Goal: Find specific page/section: Find specific page/section

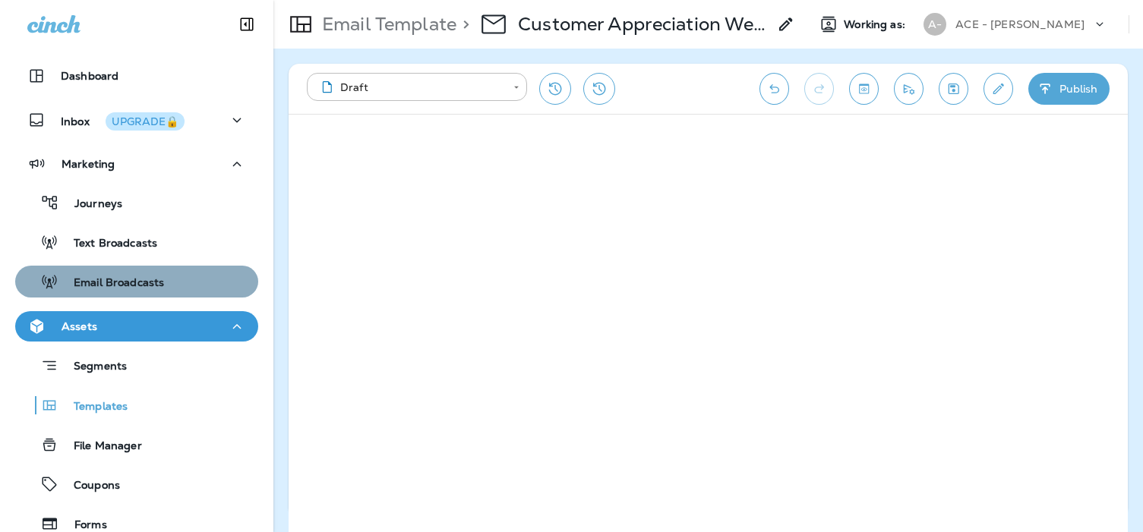
click at [182, 273] on div "Email Broadcasts" at bounding box center [136, 281] width 231 height 23
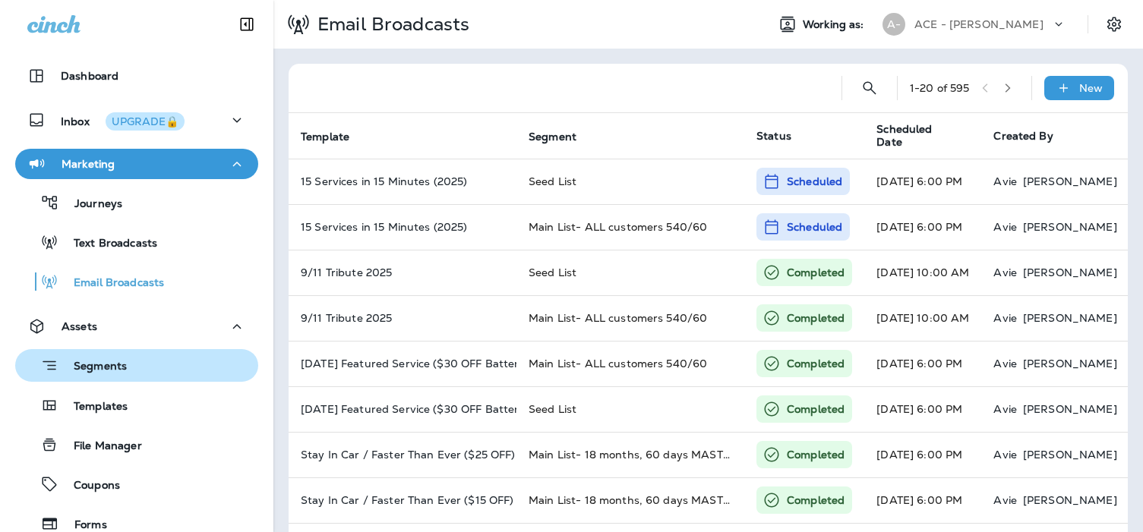
click at [152, 358] on div "Segments" at bounding box center [136, 366] width 231 height 24
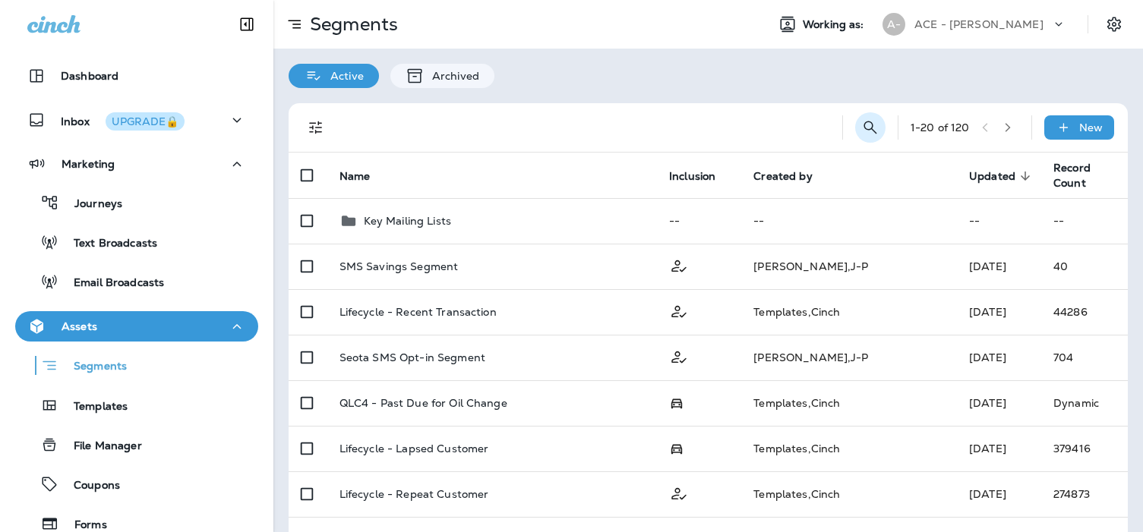
click at [864, 128] on icon "Search Segments" at bounding box center [870, 127] width 18 height 18
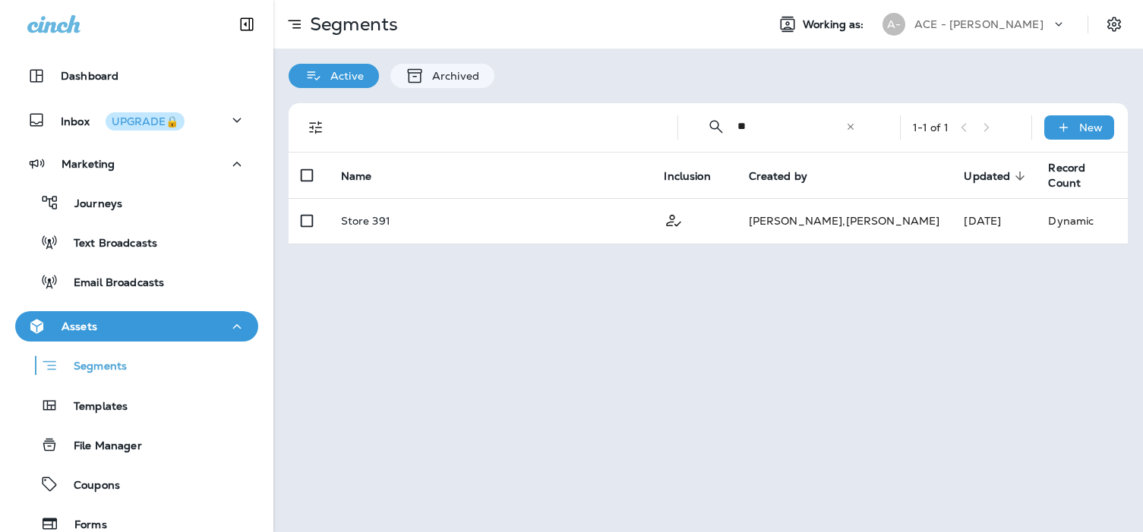
type input "*"
type input "****"
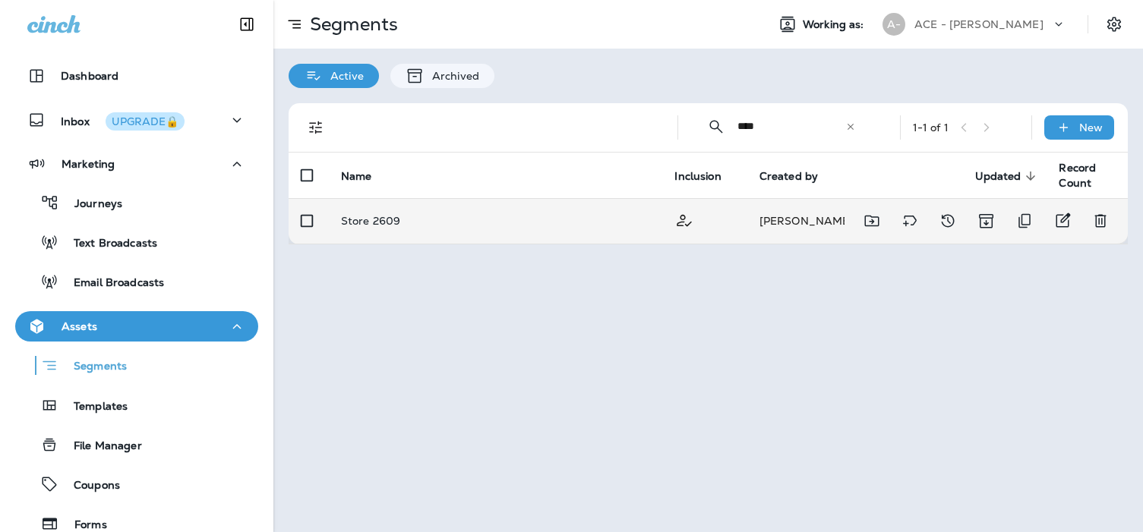
click at [384, 215] on p "Store 2609" at bounding box center [370, 221] width 59 height 12
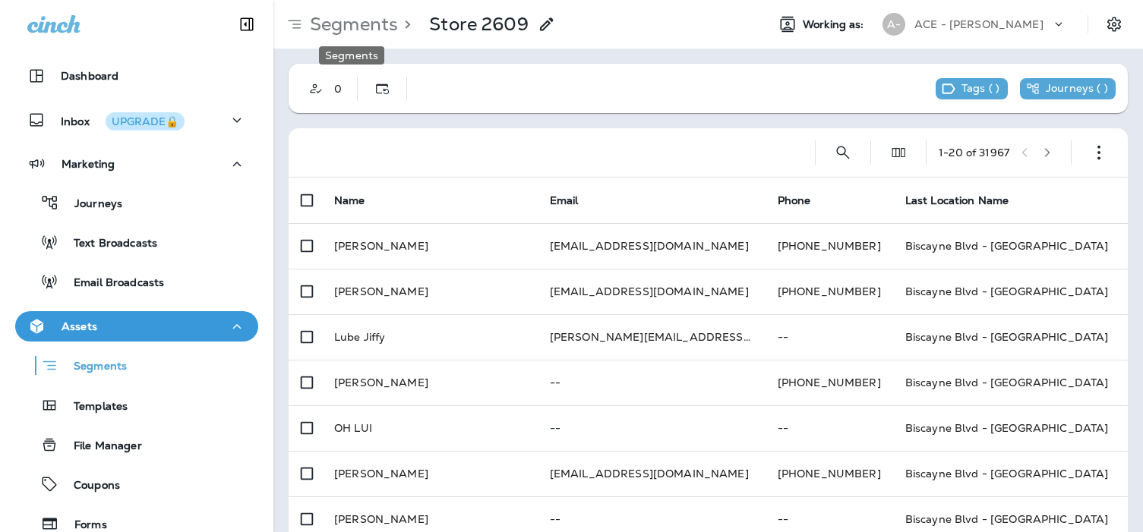
click at [351, 33] on p "Segments" at bounding box center [351, 24] width 94 height 23
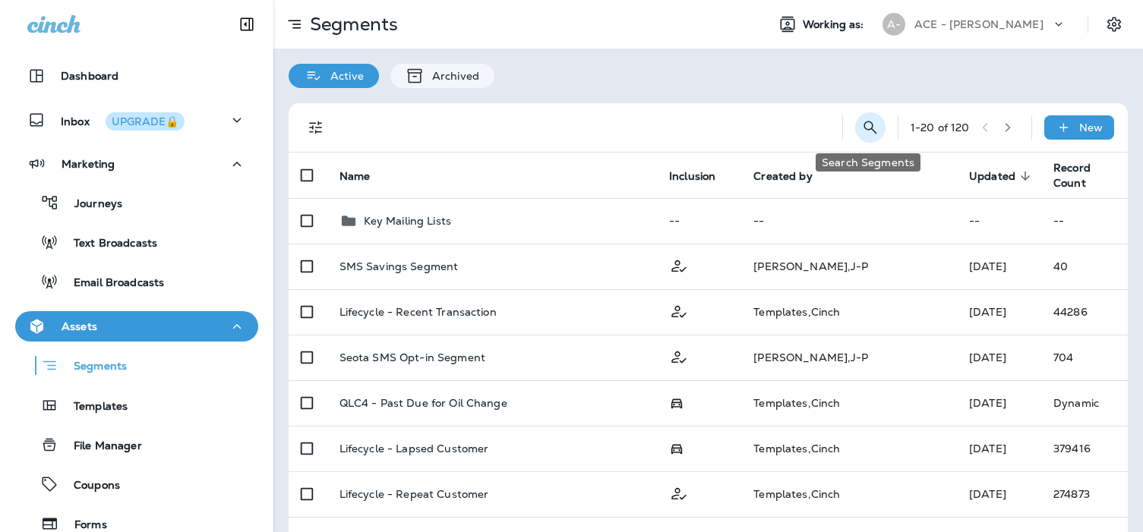
click at [868, 131] on icon "Search Segments" at bounding box center [870, 127] width 18 height 18
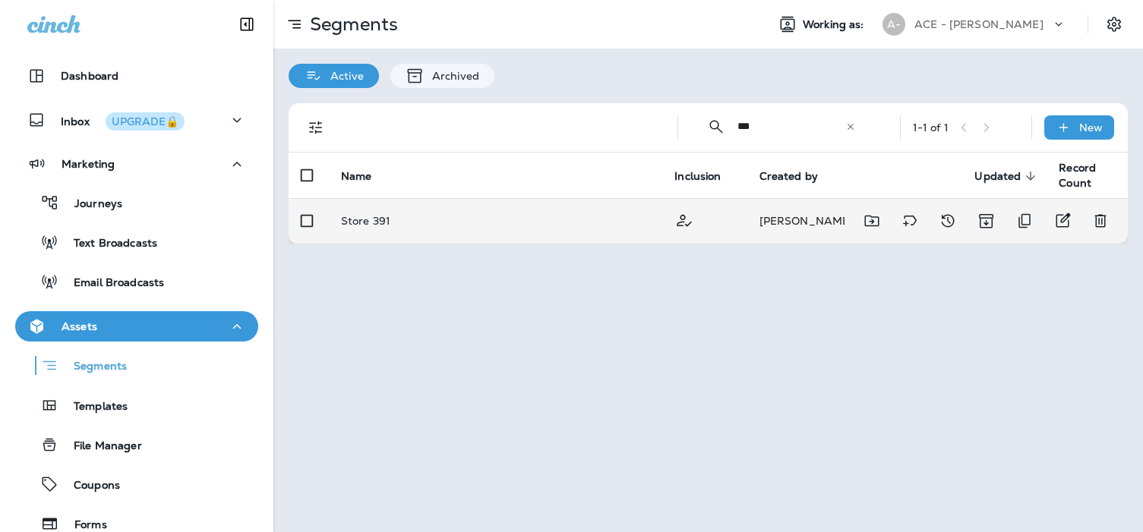
type input "***"
click at [354, 229] on td "Store 391" at bounding box center [495, 221] width 333 height 46
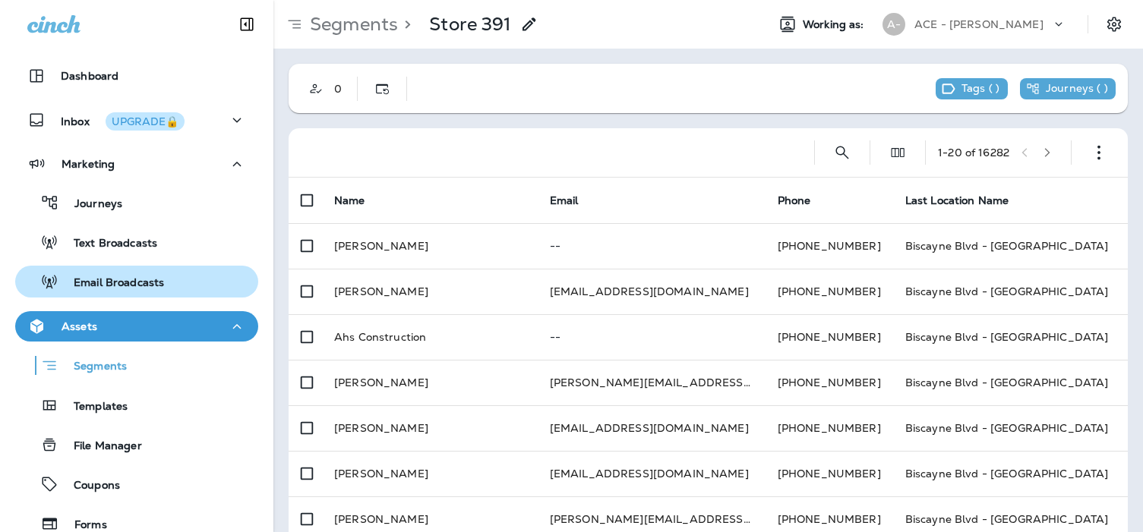
click at [115, 281] on p "Email Broadcasts" at bounding box center [111, 283] width 106 height 14
